Goal: Book appointment/travel/reservation

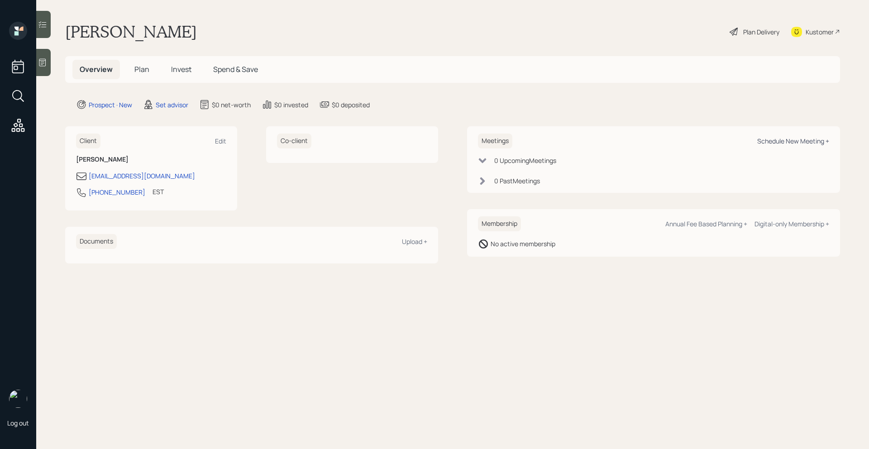
click at [778, 144] on div "Schedule New Meeting +" at bounding box center [793, 141] width 72 height 9
select select "round-[PERSON_NAME]"
click at [49, 71] on div at bounding box center [43, 62] width 14 height 27
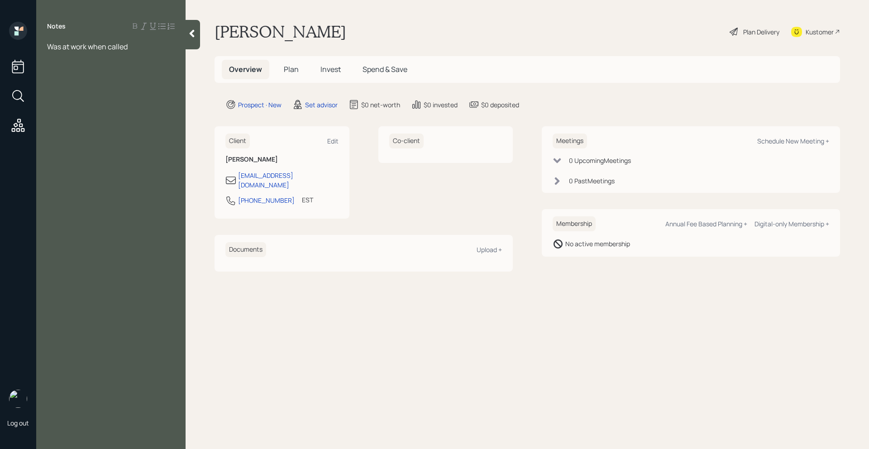
click at [191, 40] on div at bounding box center [193, 34] width 14 height 29
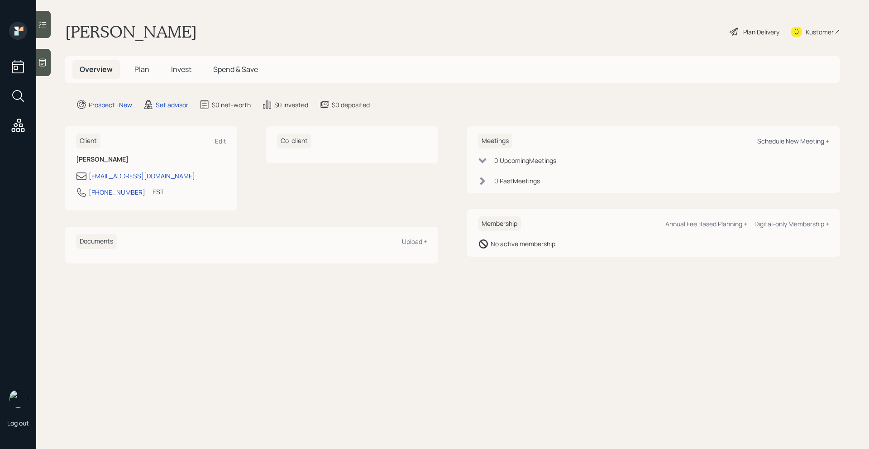
click at [781, 143] on div "Schedule New Meeting +" at bounding box center [793, 141] width 72 height 9
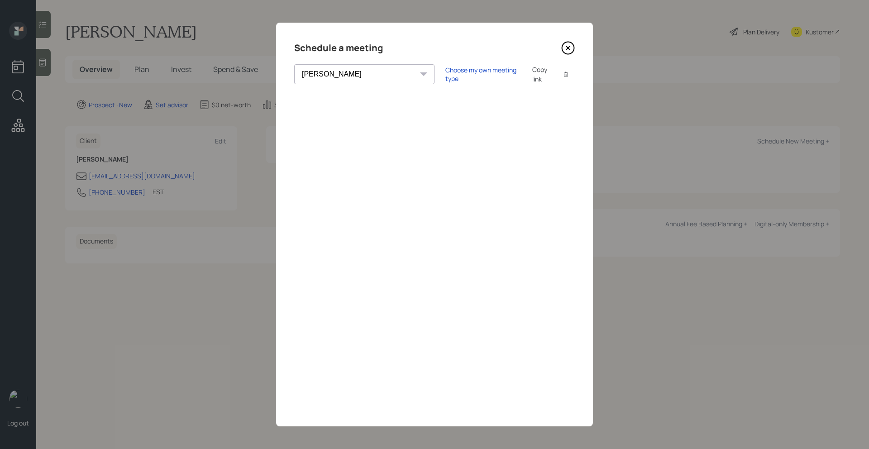
click at [354, 86] on div "Schedule a meeting [PERSON_NAME] [PERSON_NAME] [PERSON_NAME] [PERSON_NAME] [PER…" at bounding box center [434, 225] width 317 height 404
click at [355, 79] on select "[PERSON_NAME] [PERSON_NAME] [PERSON_NAME] [PERSON_NAME] [PERSON_NAME] [PERSON_N…" at bounding box center [364, 74] width 140 height 20
select select "205a2f49-d305-4782-8e90-e36bafbe5565"
click at [294, 64] on select "[PERSON_NAME] [PERSON_NAME] [PERSON_NAME] [PERSON_NAME] [PERSON_NAME] [PERSON_N…" at bounding box center [364, 74] width 140 height 20
click at [445, 76] on div "Choose my own meeting type" at bounding box center [483, 74] width 76 height 17
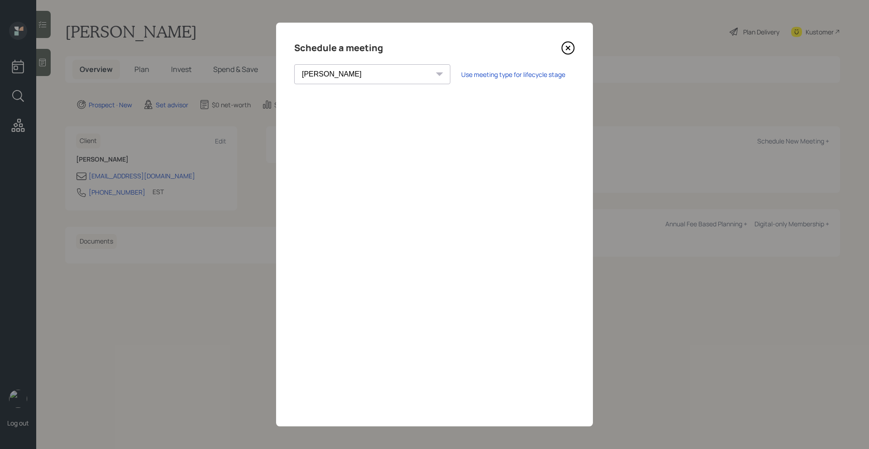
click at [572, 53] on icon at bounding box center [568, 48] width 14 height 14
